Goal: Communication & Community: Participate in discussion

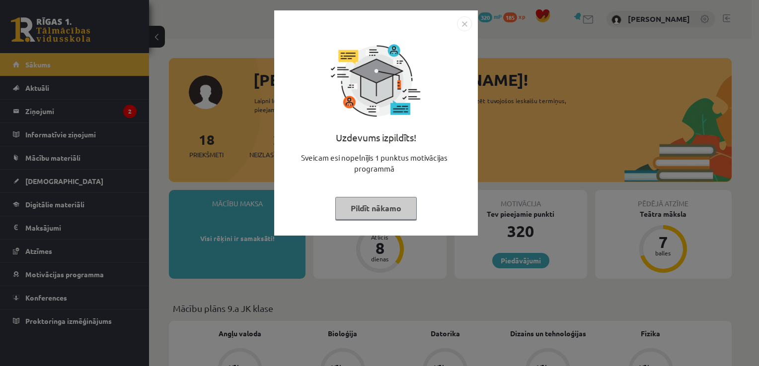
click at [466, 22] on img "Close" at bounding box center [464, 23] width 15 height 15
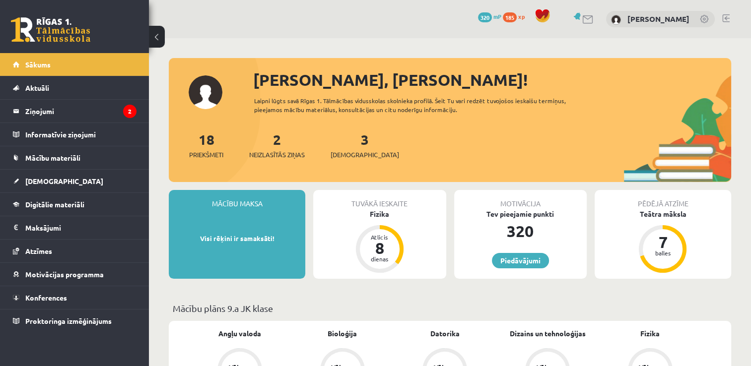
click at [487, 19] on span "320" at bounding box center [485, 17] width 14 height 10
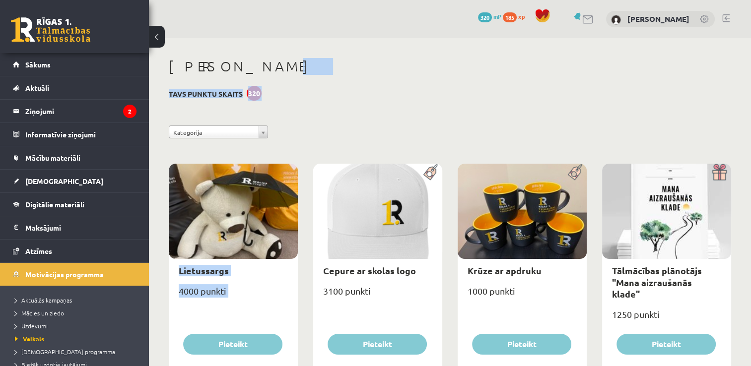
drag, startPoint x: 430, startPoint y: 248, endPoint x: 566, endPoint y: 59, distance: 232.7
drag, startPoint x: 566, startPoint y: 59, endPoint x: 514, endPoint y: 125, distance: 83.8
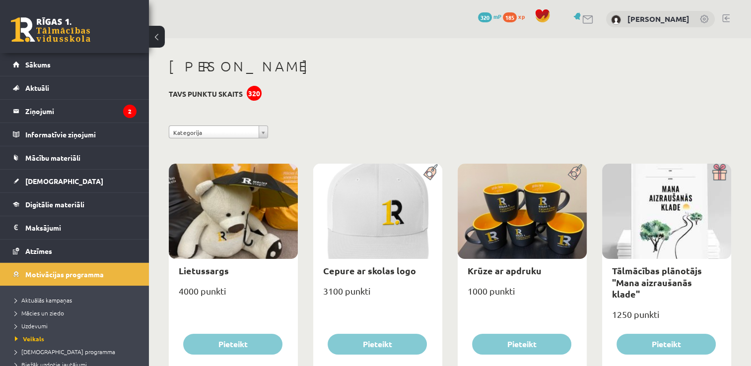
click at [14, 120] on link "Ziņojumi 2" at bounding box center [75, 111] width 124 height 23
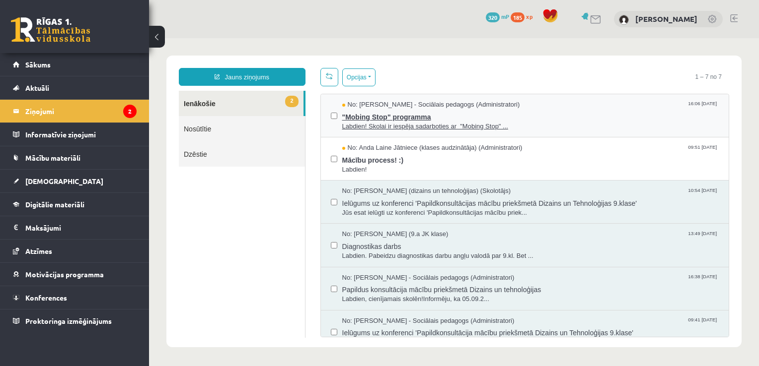
click at [560, 116] on span ""Mobing Stop" programma" at bounding box center [530, 116] width 377 height 12
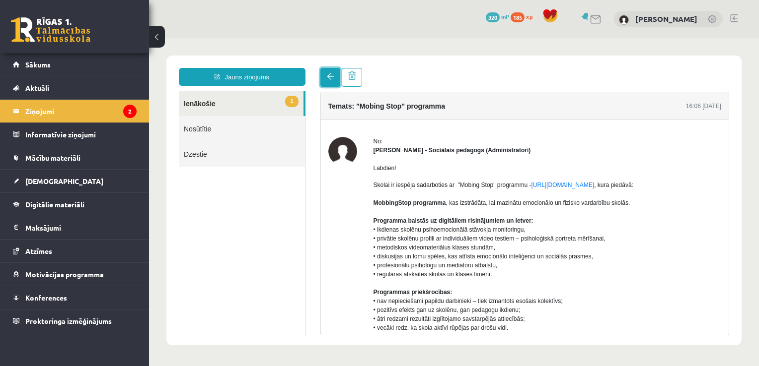
click at [327, 77] on span at bounding box center [330, 76] width 7 height 7
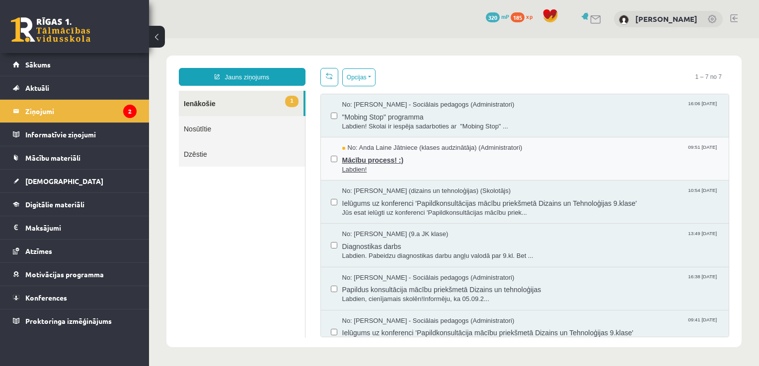
click at [371, 166] on span "Labdien!" at bounding box center [530, 169] width 377 height 9
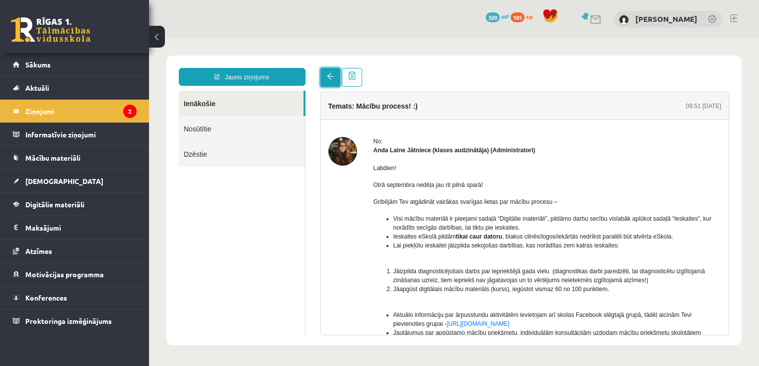
click at [328, 74] on span at bounding box center [330, 76] width 7 height 7
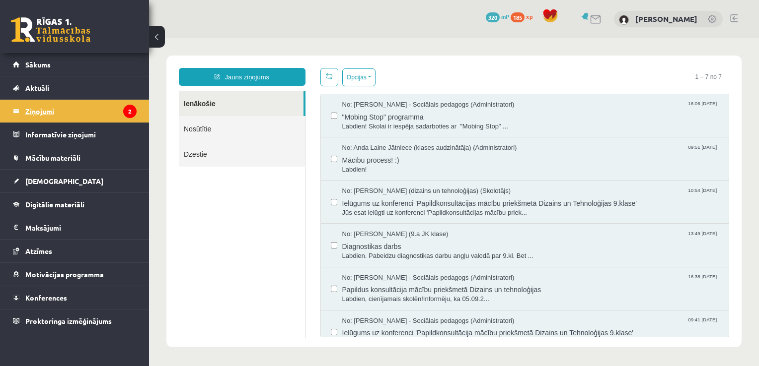
click at [122, 116] on legend "Ziņojumi 2" at bounding box center [80, 111] width 111 height 23
click at [66, 291] on link "Konferences" at bounding box center [75, 297] width 124 height 23
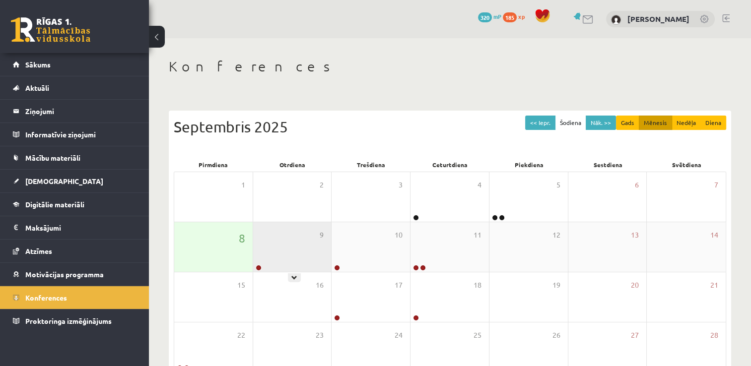
click at [267, 255] on div "9" at bounding box center [292, 247] width 78 height 50
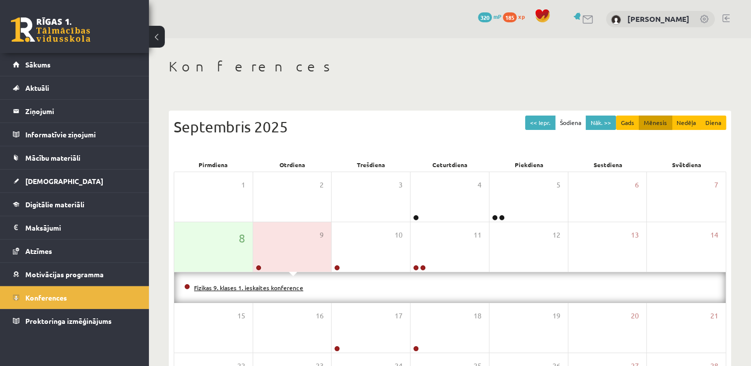
click at [254, 288] on link "Fizikas 9. klases 1. ieskaites konference" at bounding box center [248, 288] width 109 height 8
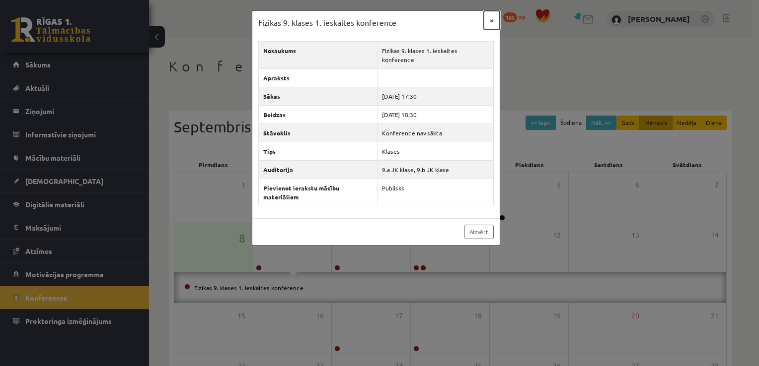
click at [493, 16] on button "×" at bounding box center [492, 20] width 16 height 19
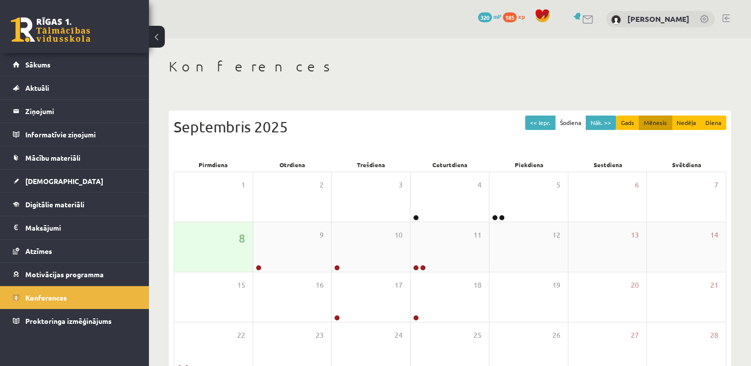
click at [214, 232] on div "8" at bounding box center [213, 247] width 78 height 50
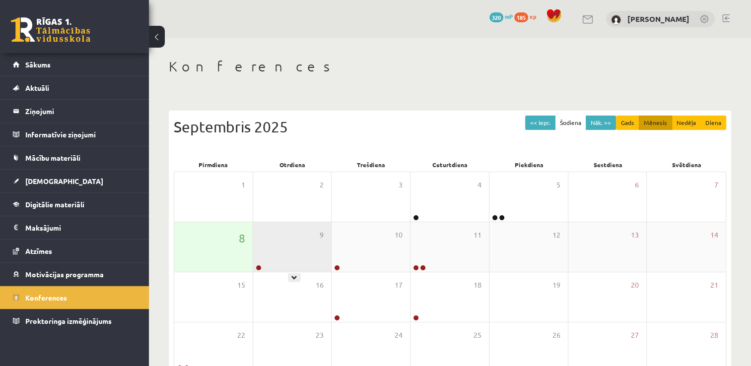
click at [302, 256] on div "9" at bounding box center [292, 247] width 78 height 50
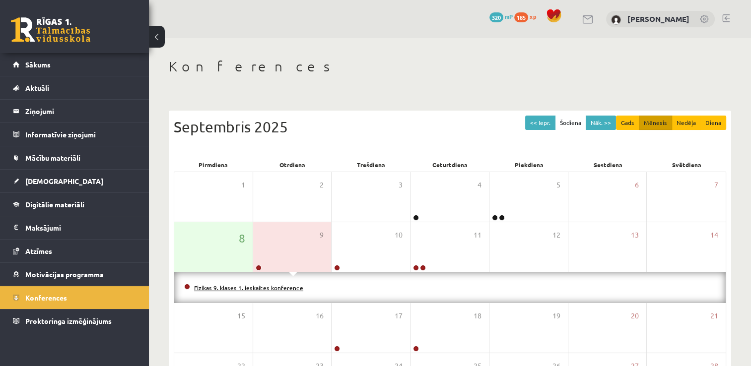
click at [241, 288] on link "Fizikas 9. klases 1. ieskaites konference" at bounding box center [248, 288] width 109 height 8
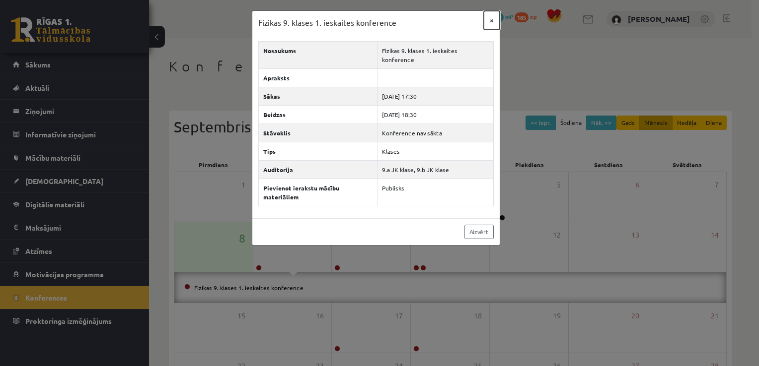
click at [488, 18] on button "×" at bounding box center [492, 20] width 16 height 19
